Goal: Transaction & Acquisition: Obtain resource

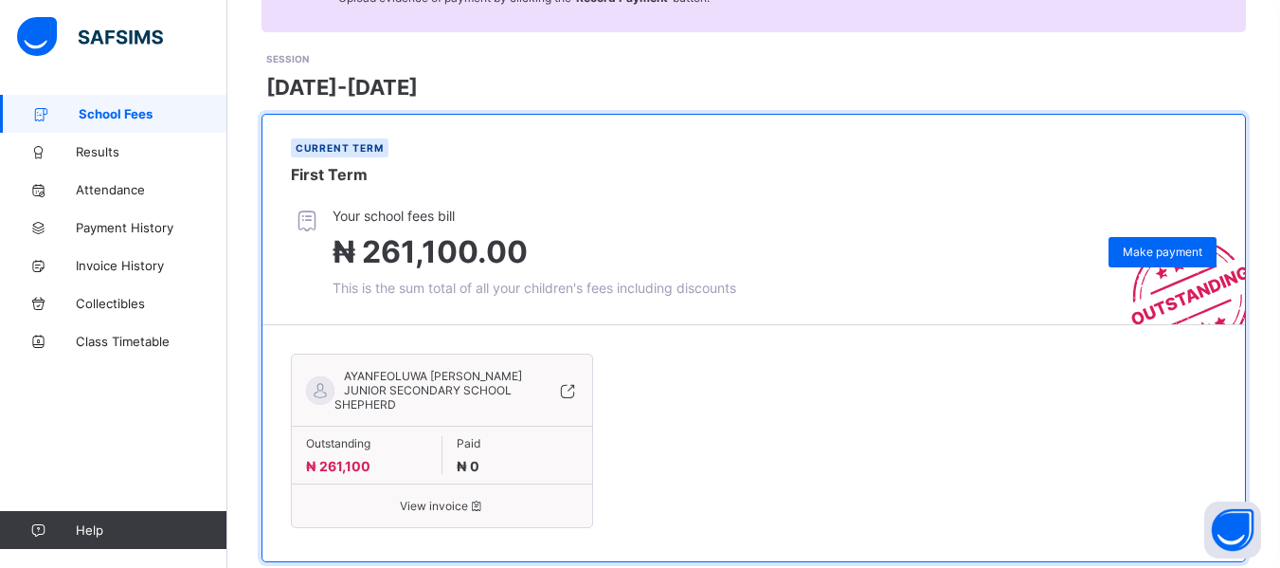
scroll to position [214, 0]
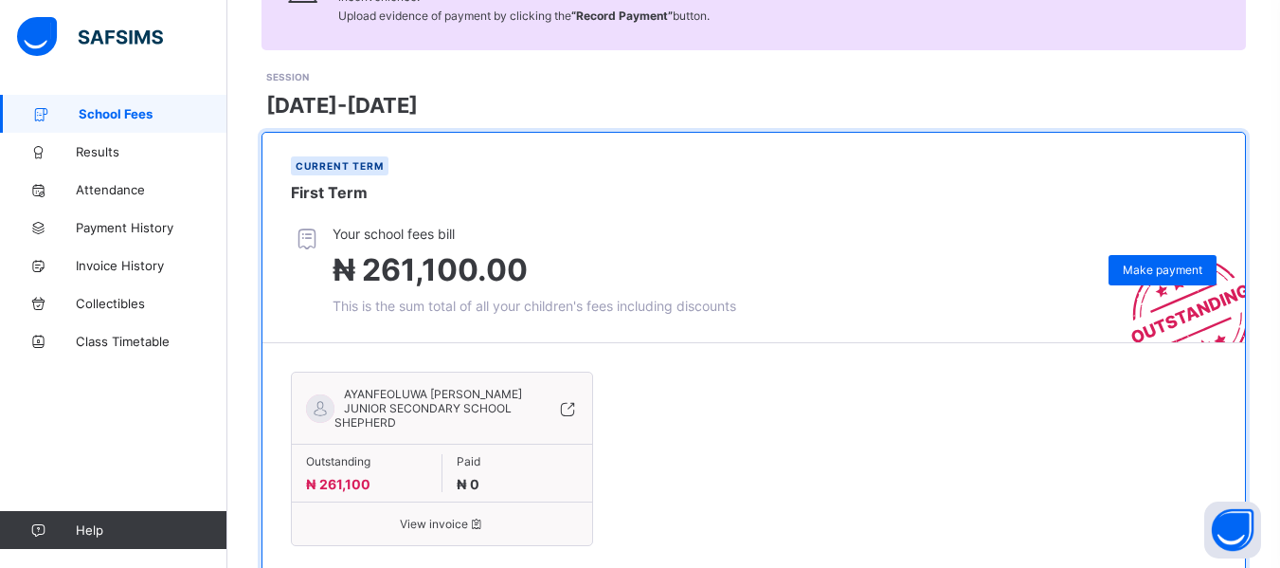
click at [574, 413] on icon at bounding box center [567, 408] width 21 height 19
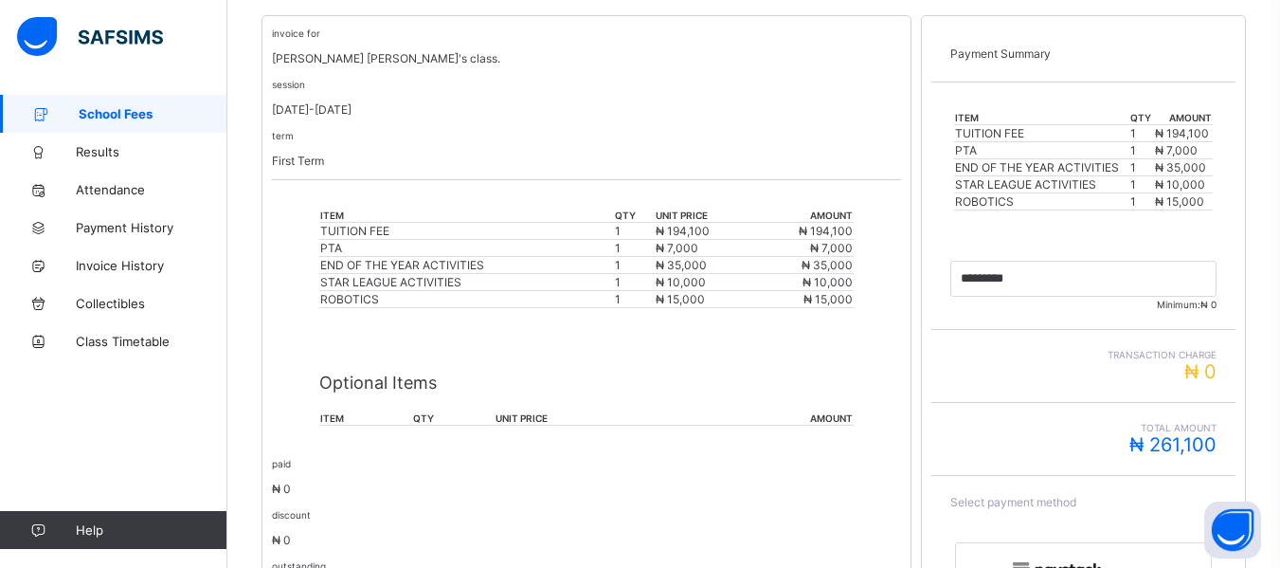
scroll to position [358, 0]
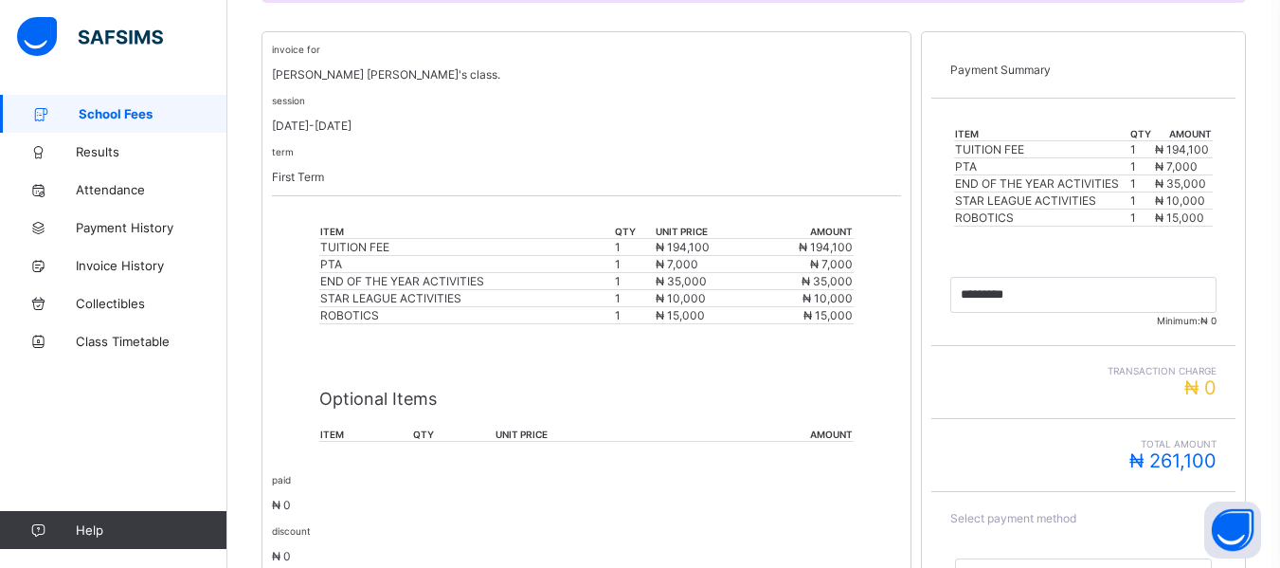
click at [843, 111] on div "session [DATE]-[DATE]" at bounding box center [586, 113] width 629 height 40
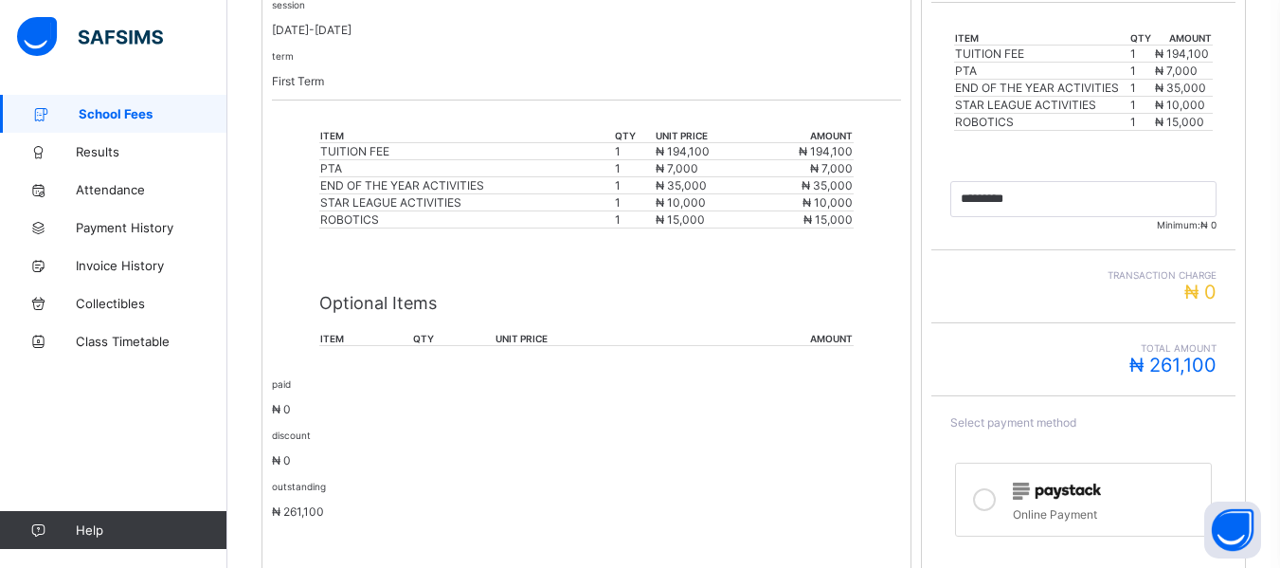
scroll to position [580, 0]
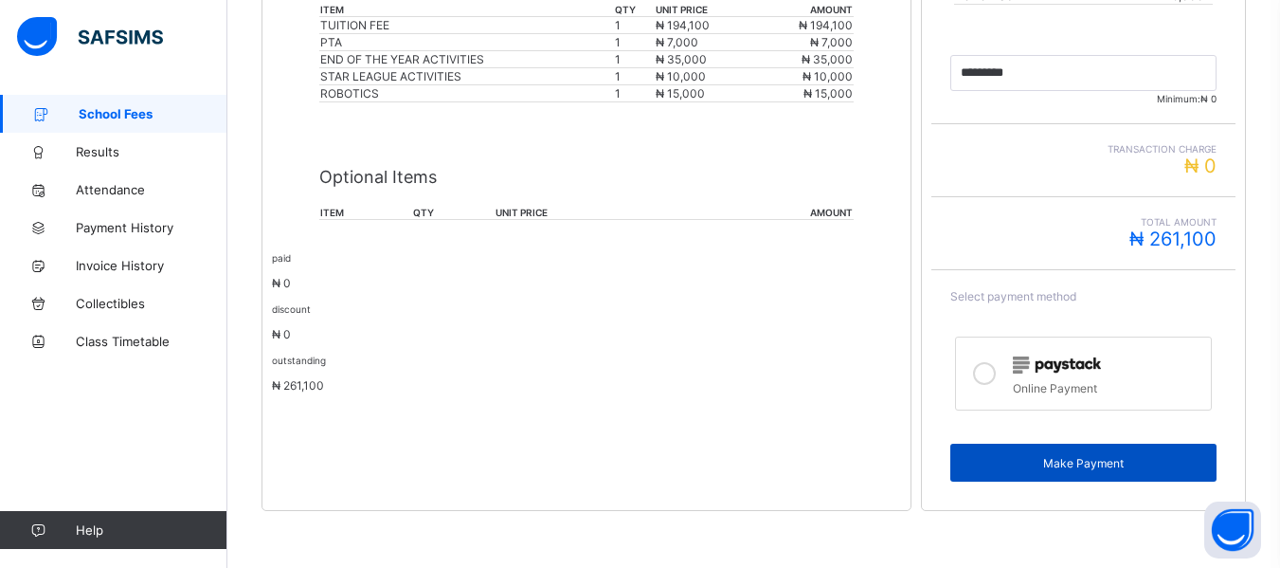
click at [1069, 461] on span "Make Payment" at bounding box center [1084, 463] width 238 height 14
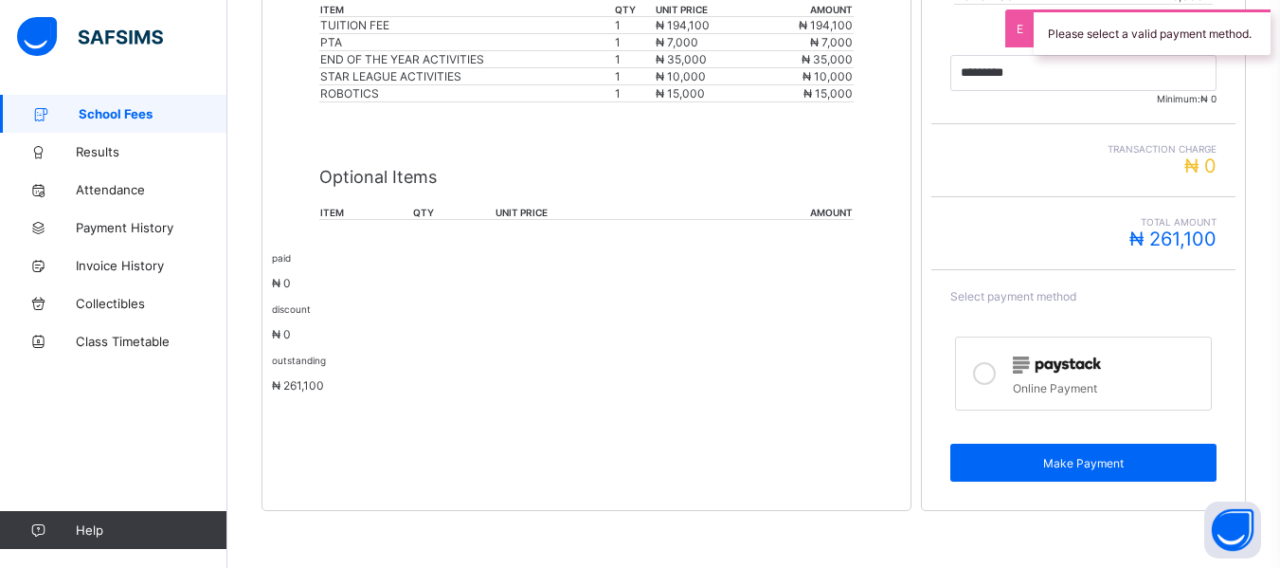
click at [982, 376] on div at bounding box center [985, 374] width 38 height 44
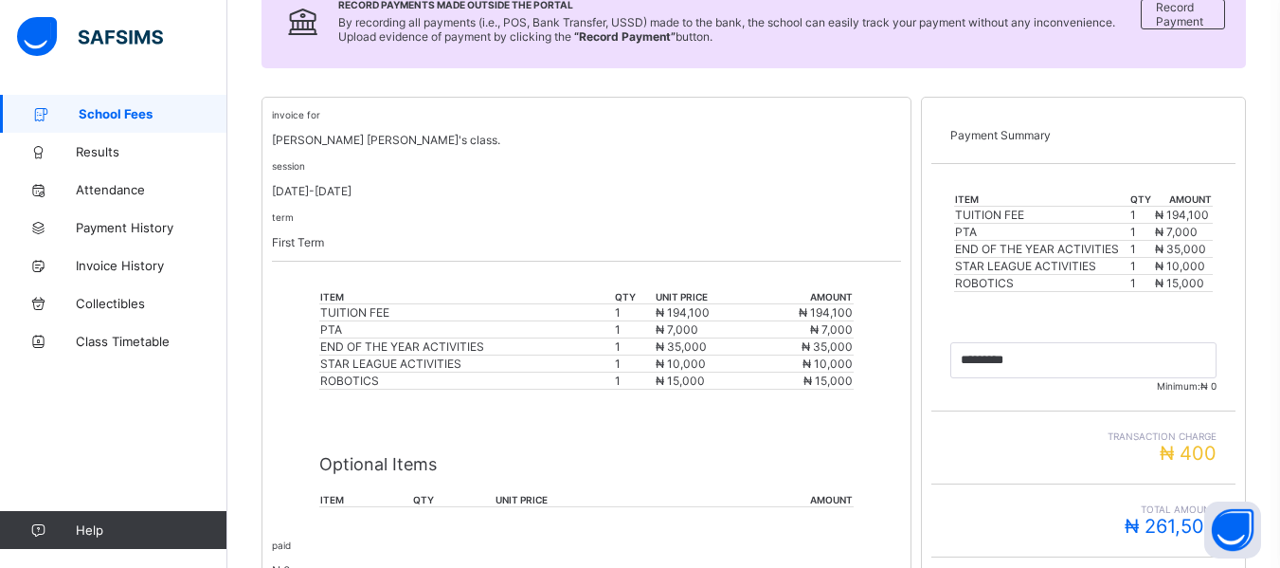
scroll to position [281, 0]
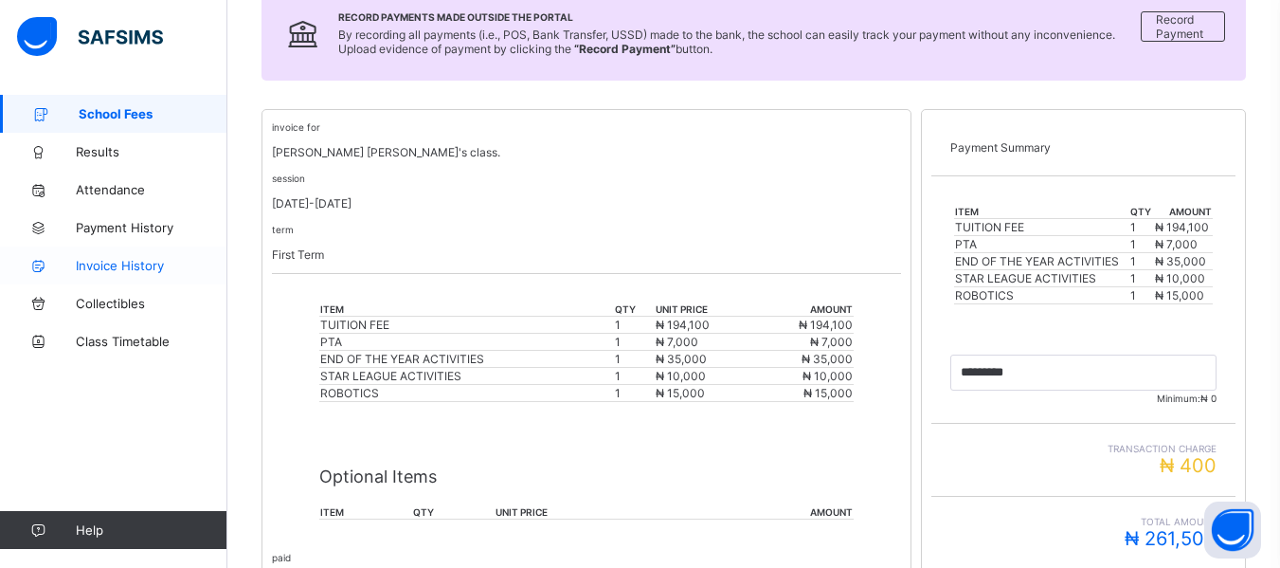
click at [104, 269] on span "Invoice History" at bounding box center [152, 265] width 152 height 15
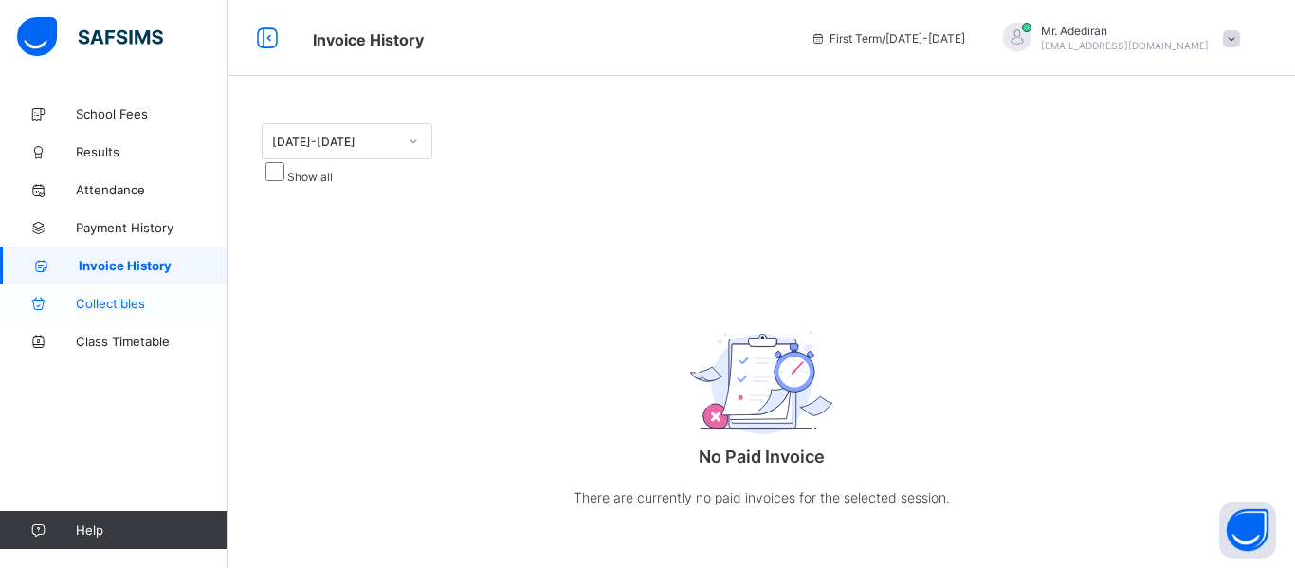
click at [107, 299] on span "Collectibles" at bounding box center [152, 303] width 152 height 15
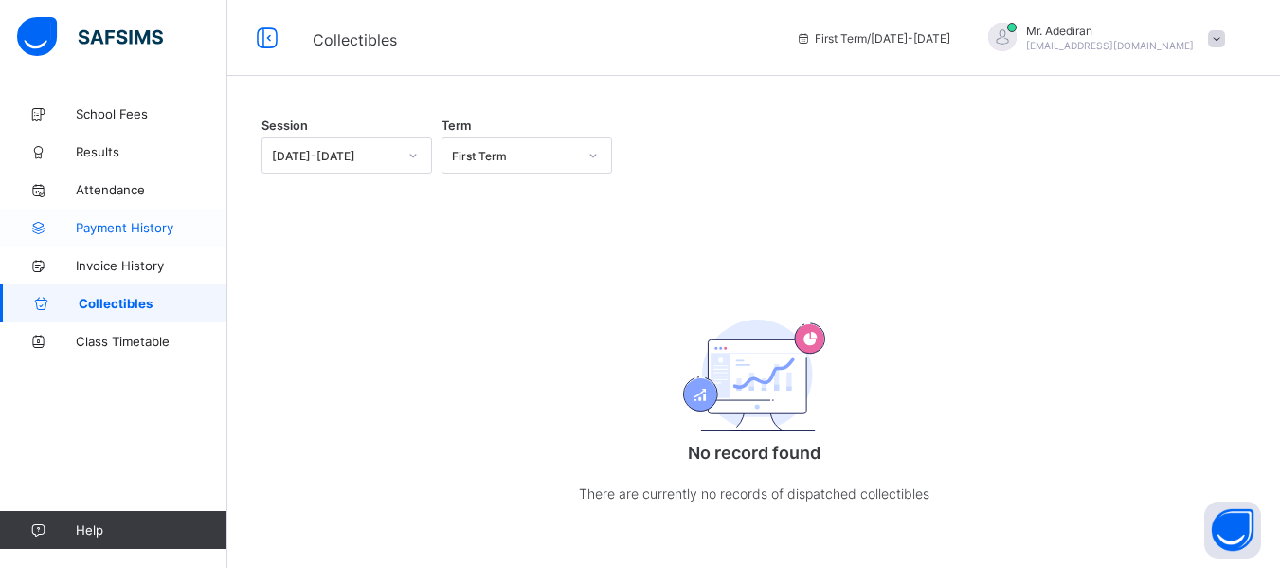
click at [118, 225] on span "Payment History" at bounding box center [152, 227] width 152 height 15
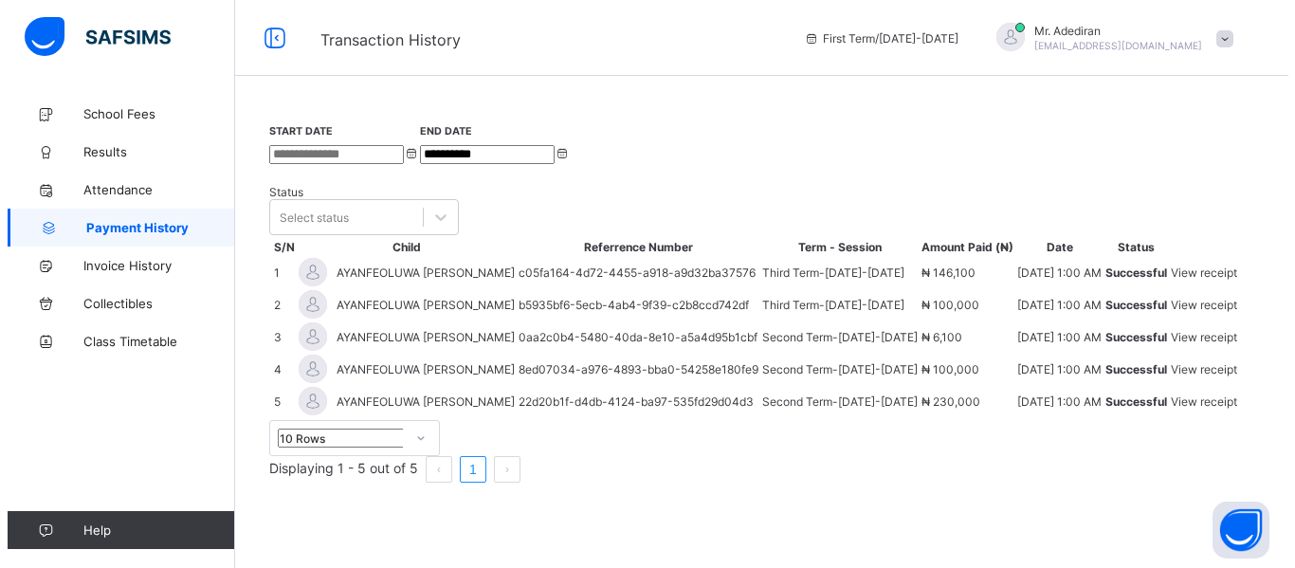
scroll to position [157, 0]
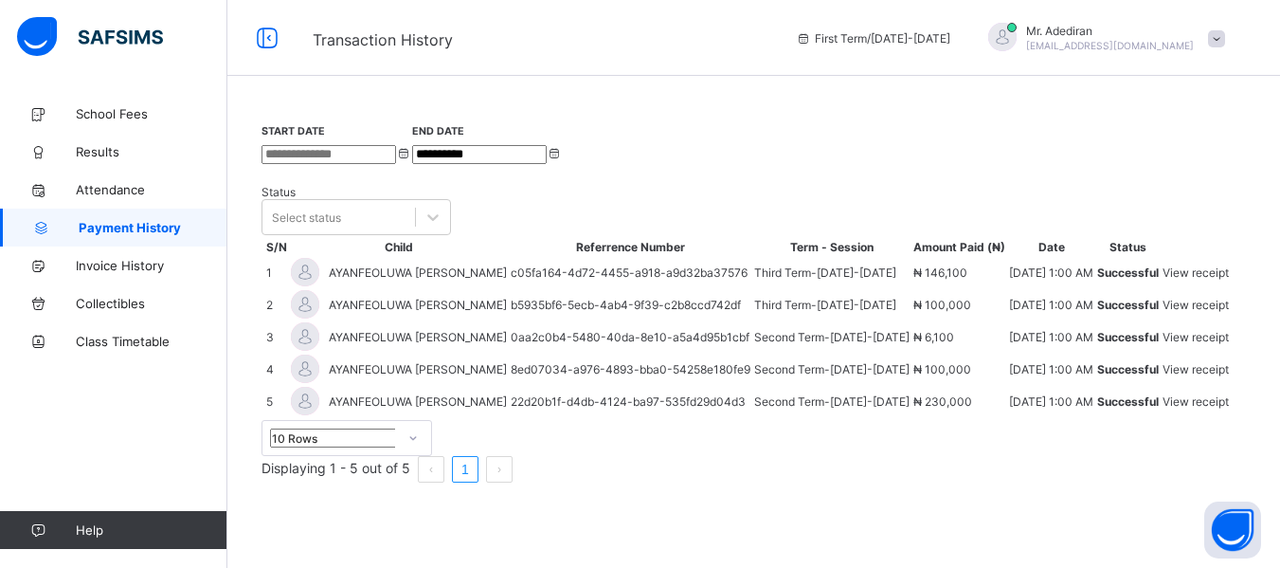
click at [1208, 408] on span "View receipt" at bounding box center [1196, 401] width 66 height 14
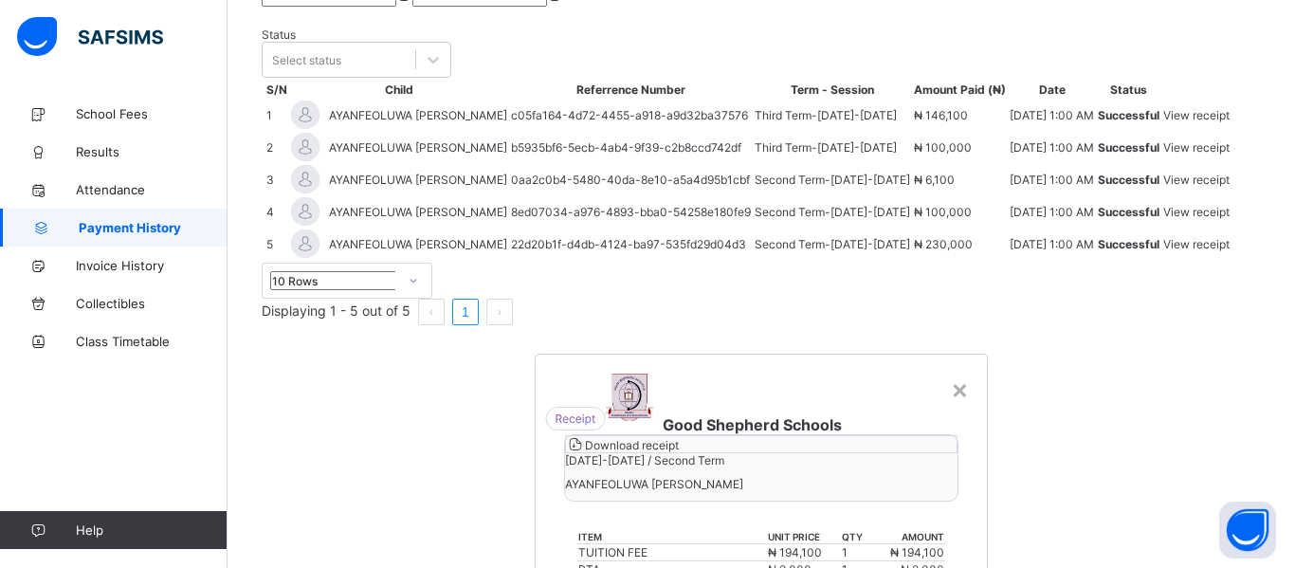
click at [679, 438] on span "Download receipt" at bounding box center [632, 445] width 94 height 14
click at [951, 372] on div "×" at bounding box center [960, 388] width 18 height 32
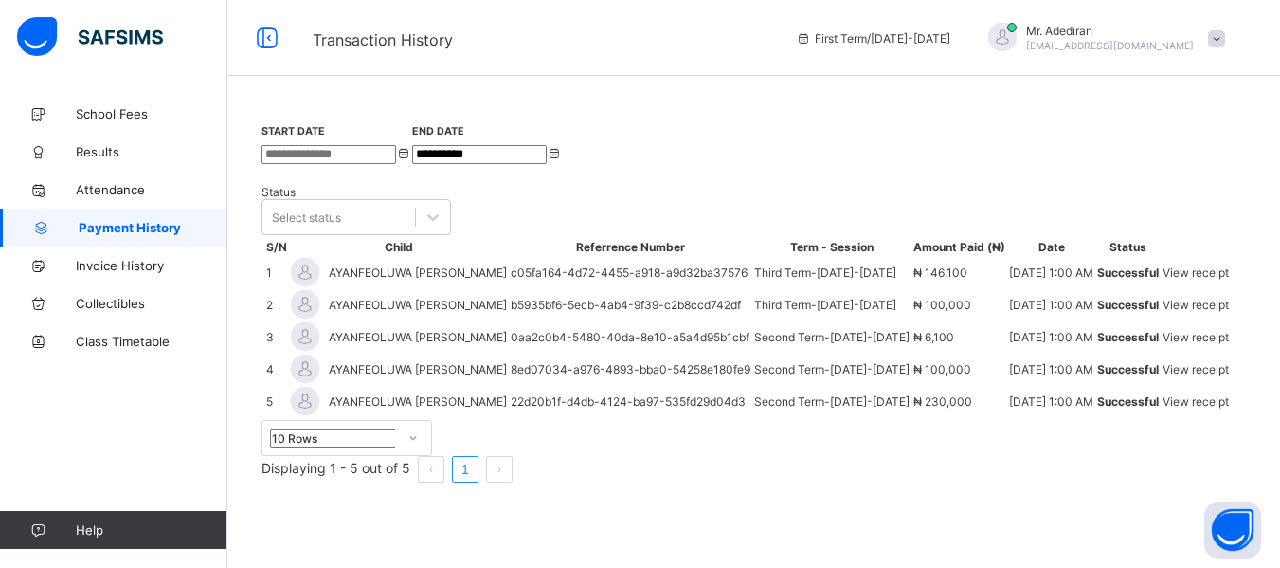
scroll to position [157, 0]
